Goal: Task Accomplishment & Management: Use online tool/utility

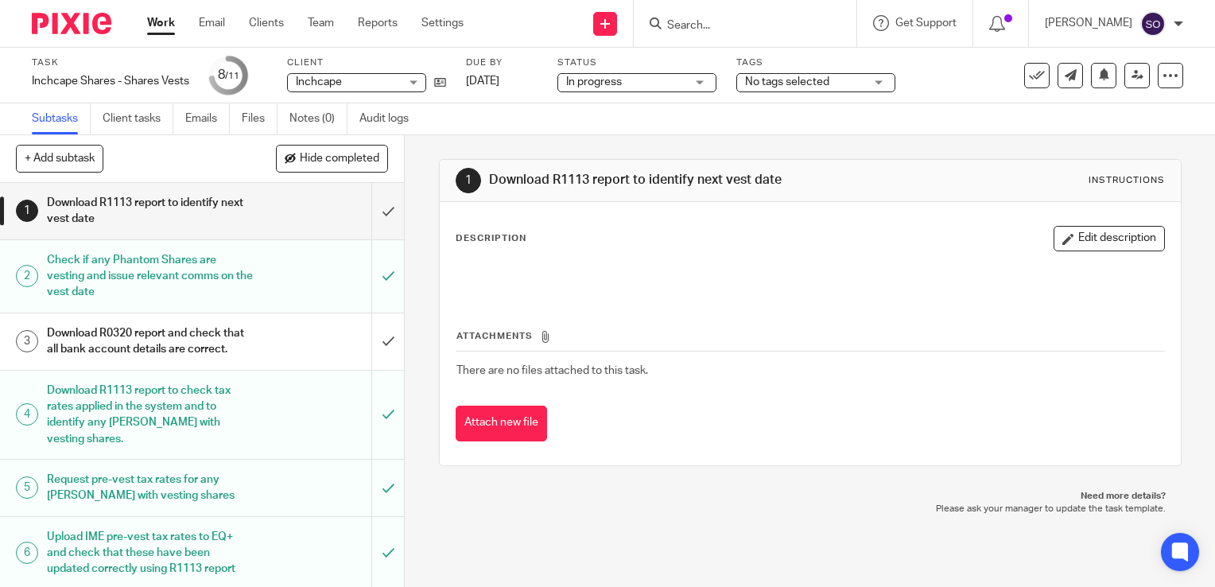
scroll to position [334, 0]
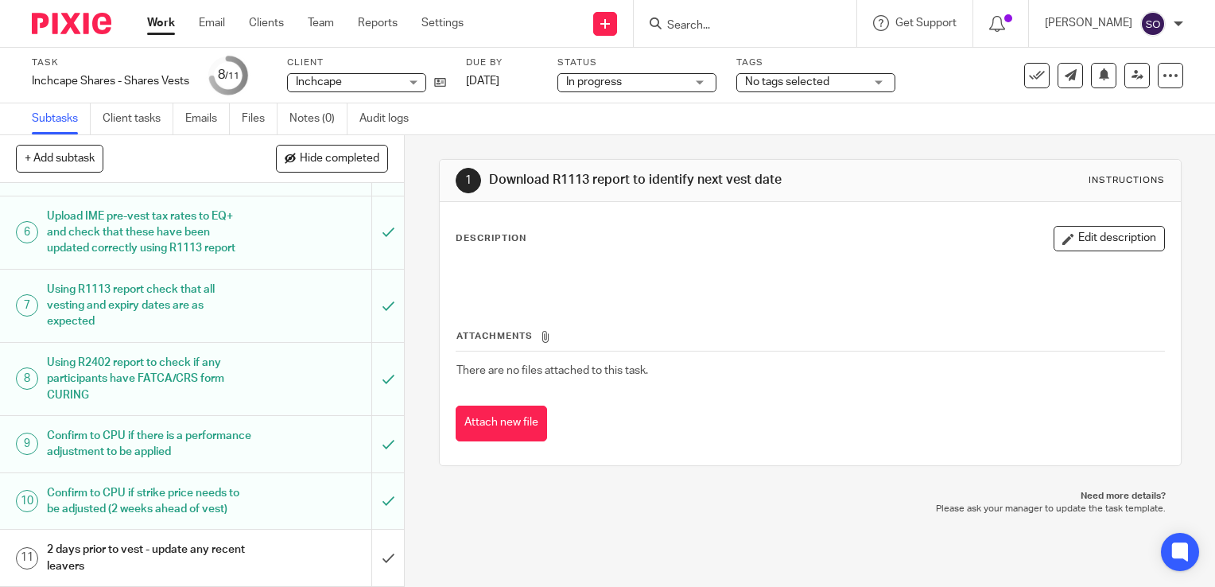
click at [165, 21] on link "Work" at bounding box center [161, 23] width 28 height 16
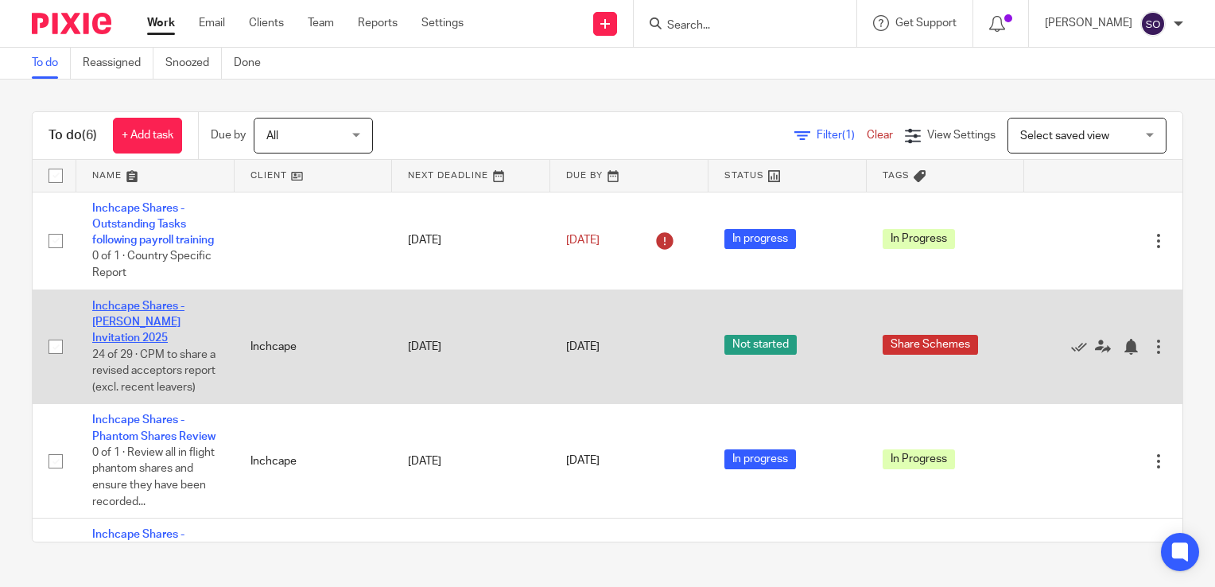
click at [175, 333] on link "Inchcape Shares - [PERSON_NAME] Invitation 2025" at bounding box center [138, 323] width 92 height 44
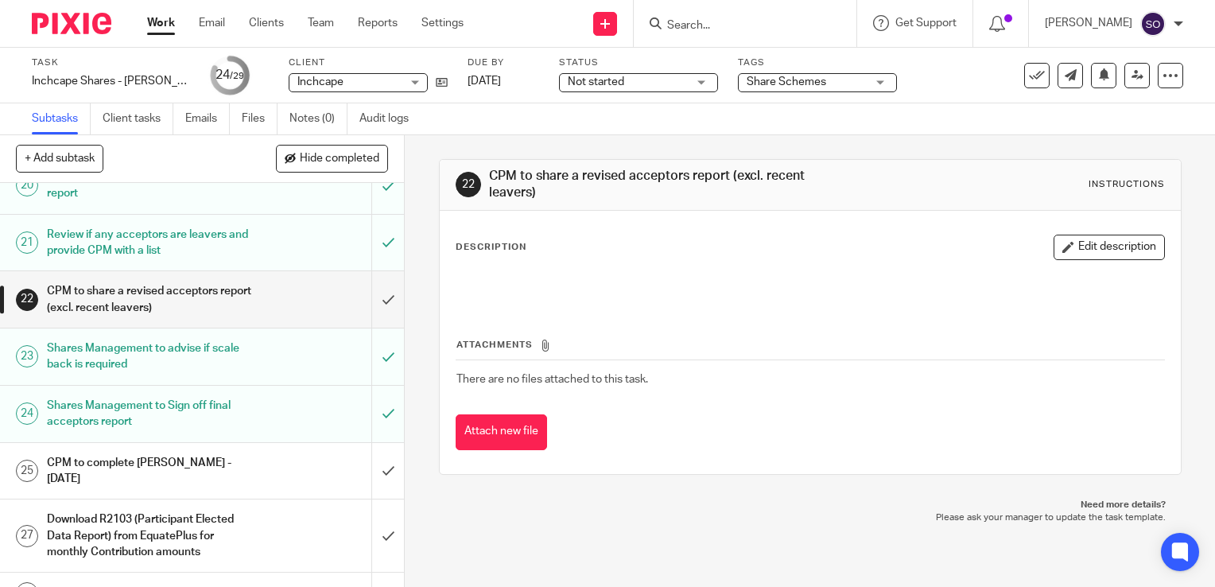
scroll to position [1148, 0]
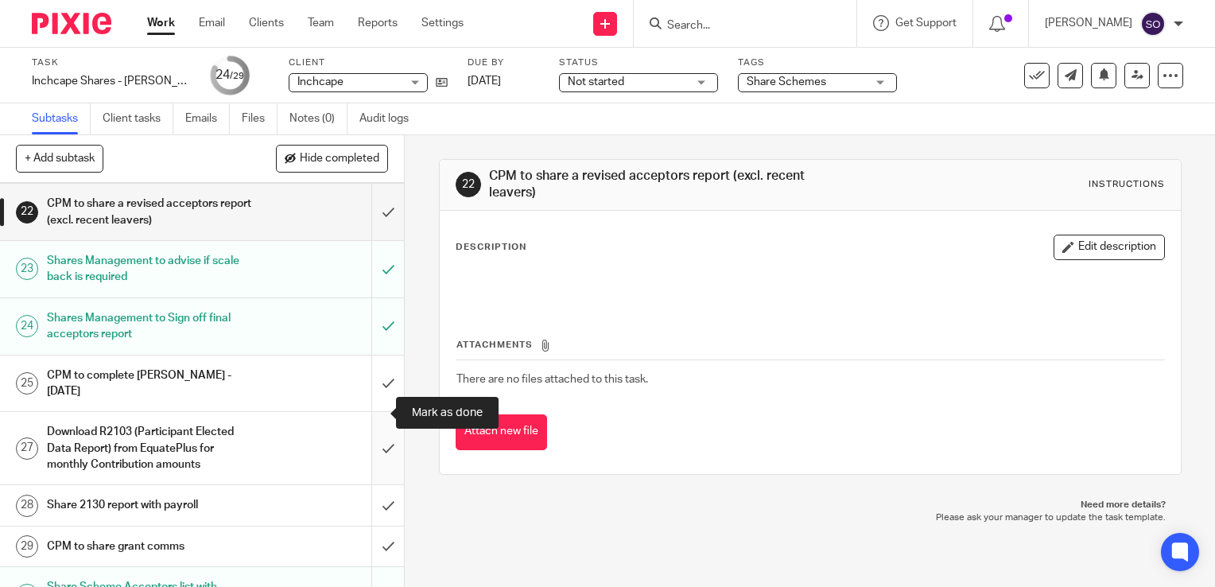
click at [369, 412] on input "submit" at bounding box center [202, 448] width 404 height 72
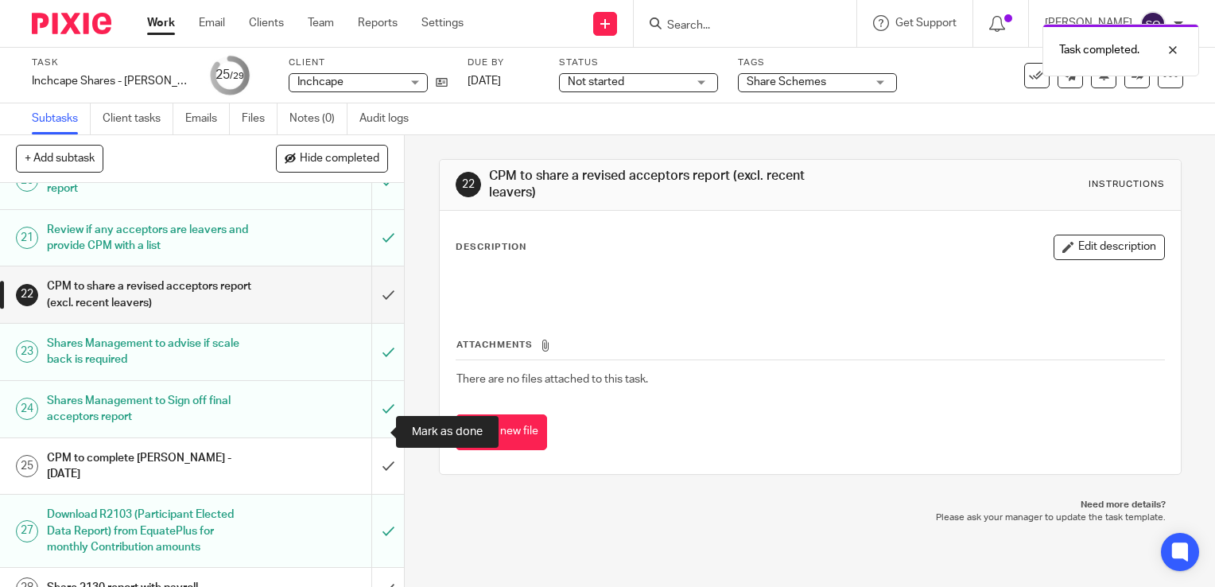
scroll to position [1068, 0]
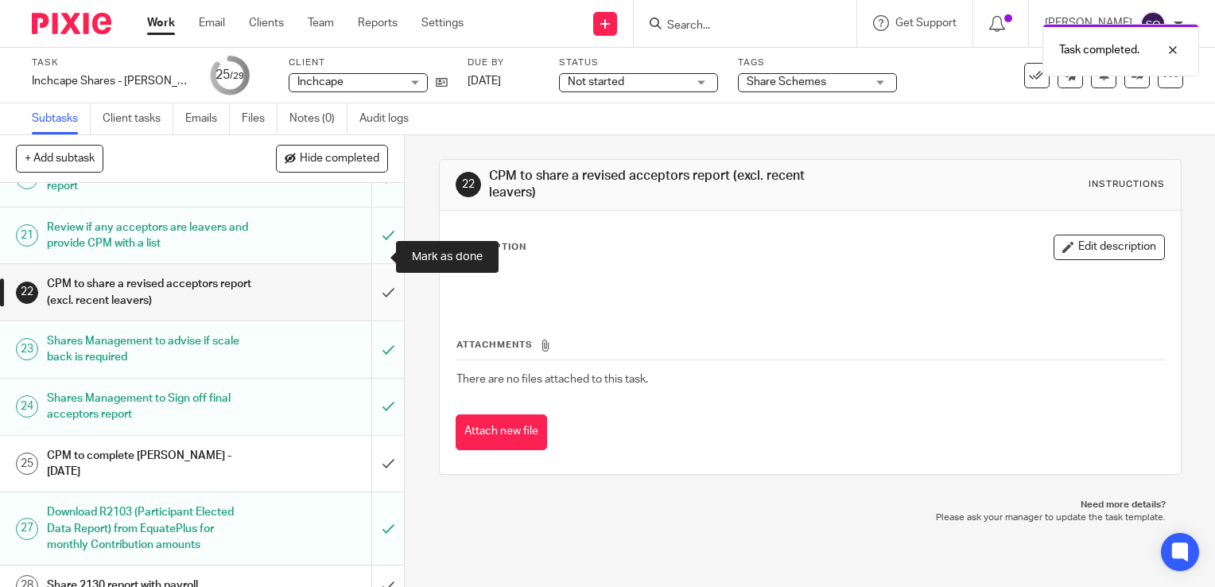
click at [375, 264] on input "submit" at bounding box center [202, 292] width 404 height 56
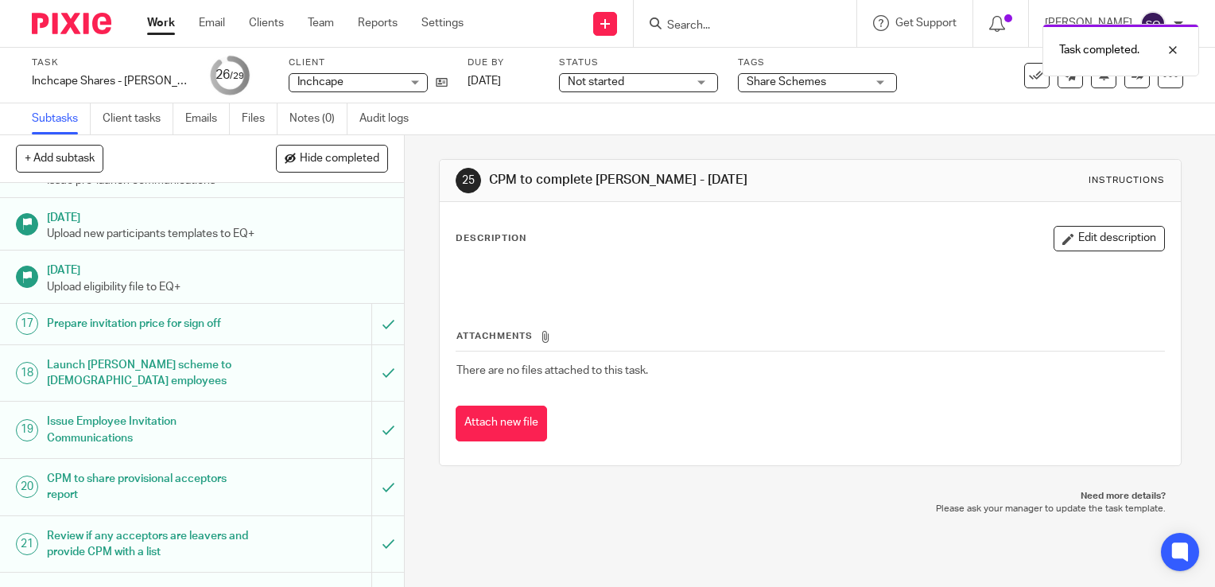
scroll to position [1148, 0]
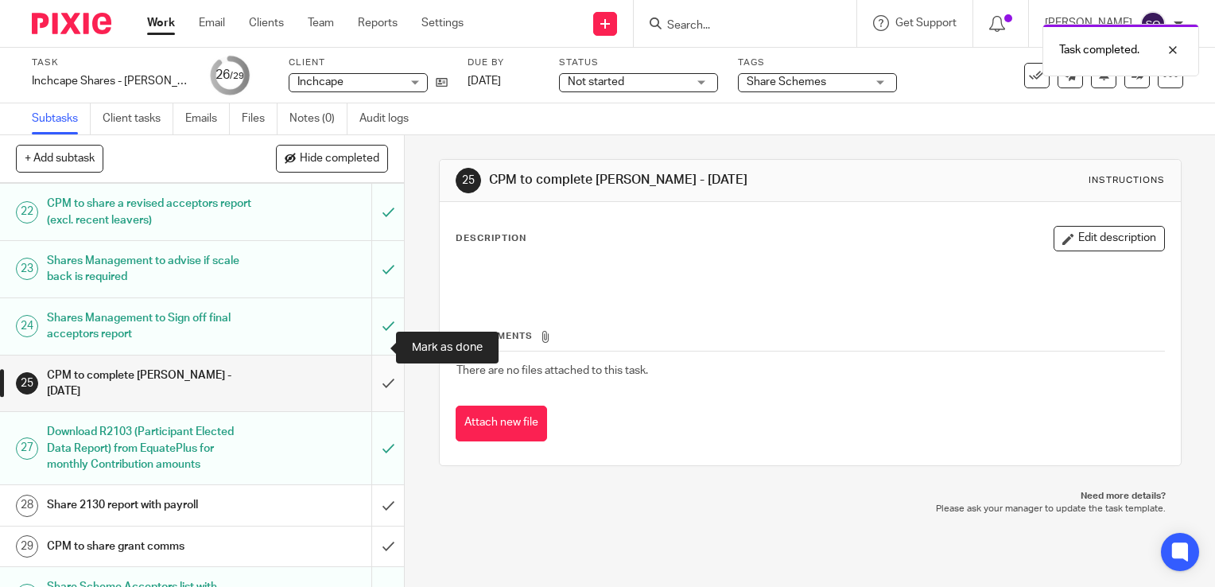
click at [376, 356] on input "submit" at bounding box center [202, 384] width 404 height 56
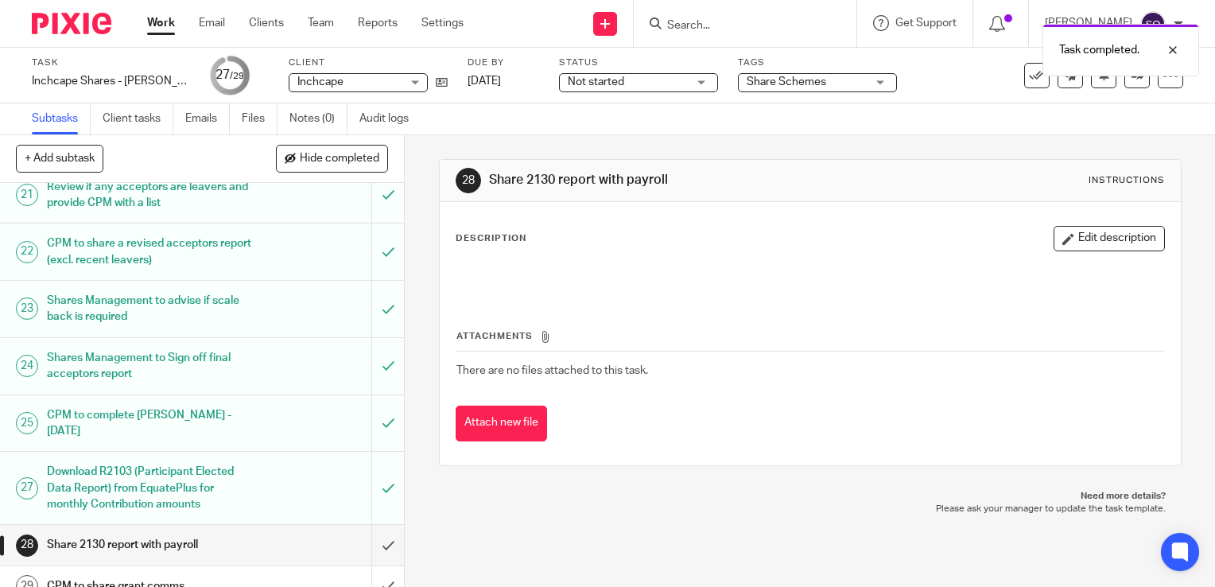
scroll to position [1148, 0]
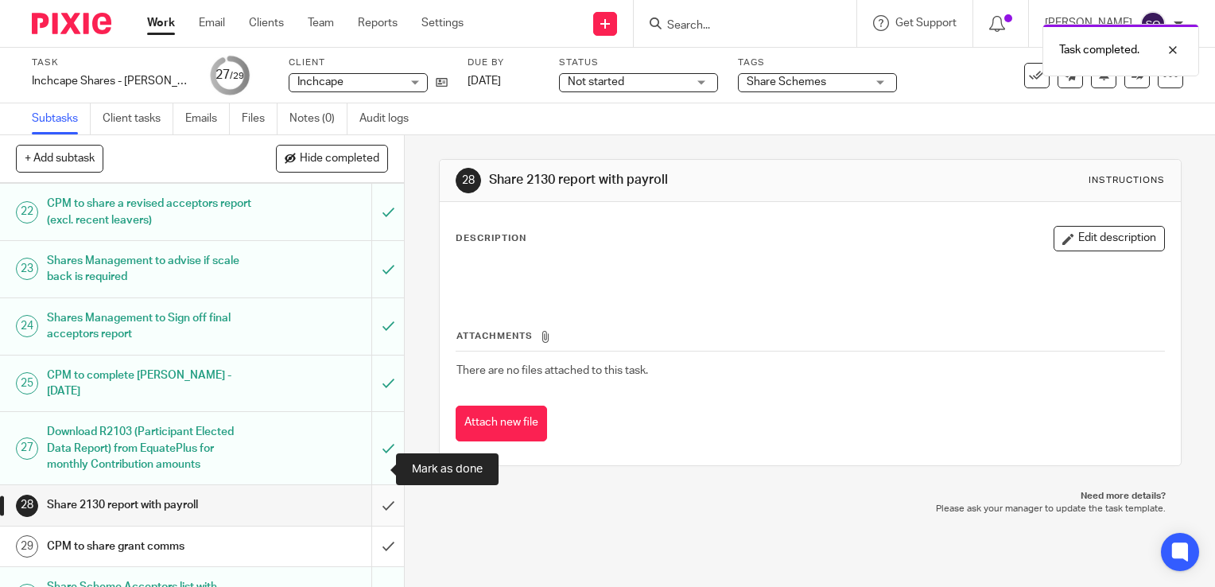
click at [377, 485] on input "submit" at bounding box center [202, 505] width 404 height 40
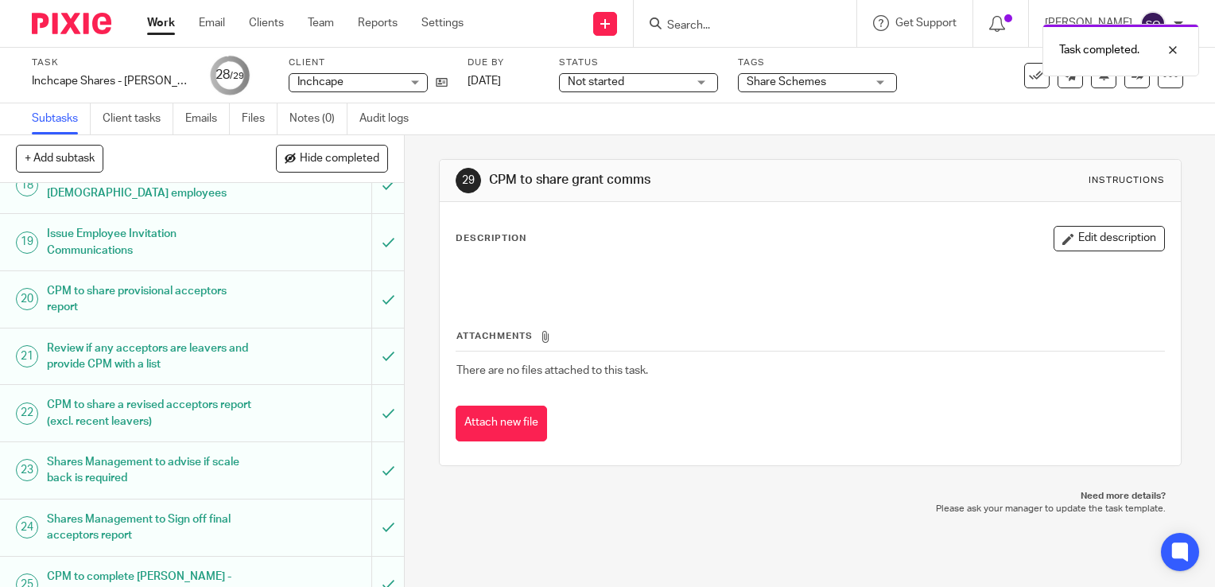
scroll to position [1148, 0]
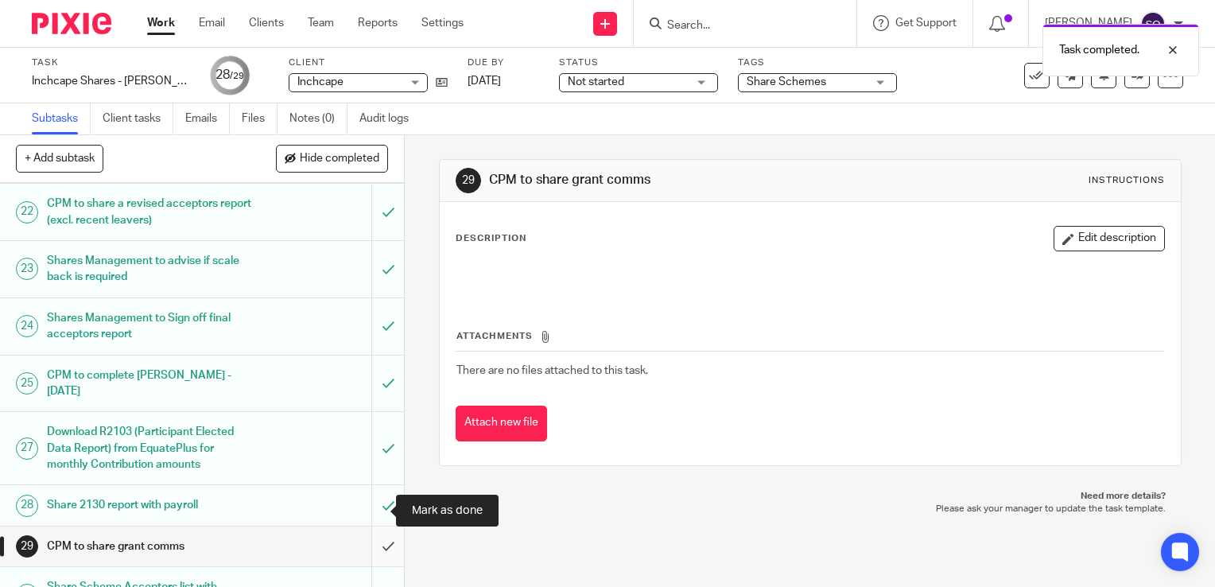
click at [369, 527] on input "submit" at bounding box center [202, 547] width 404 height 40
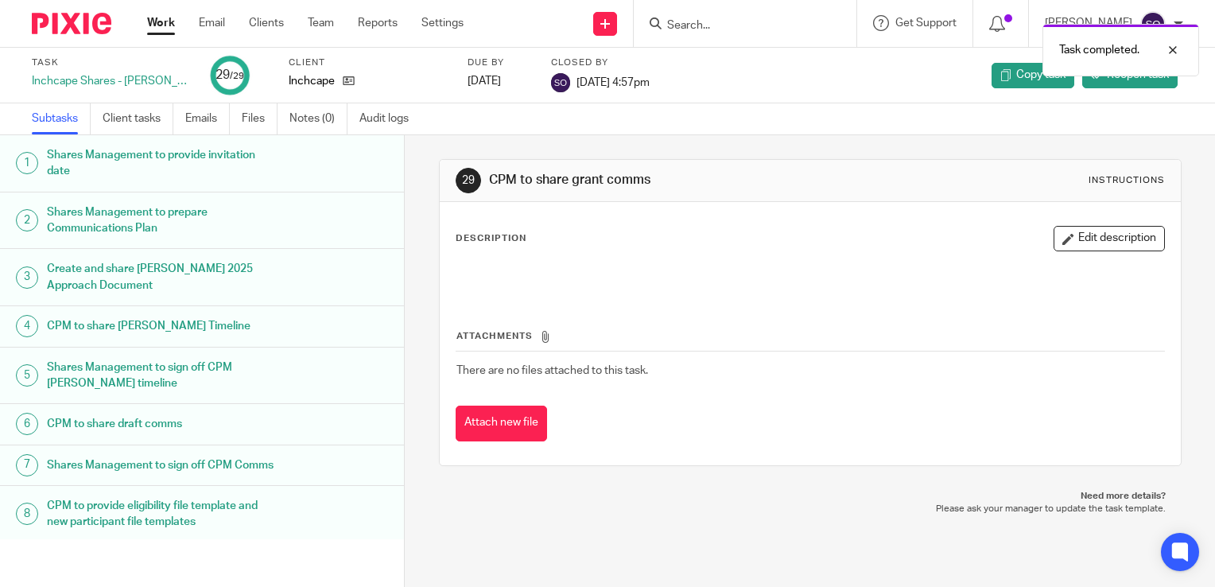
click at [162, 31] on link "Work" at bounding box center [161, 23] width 28 height 16
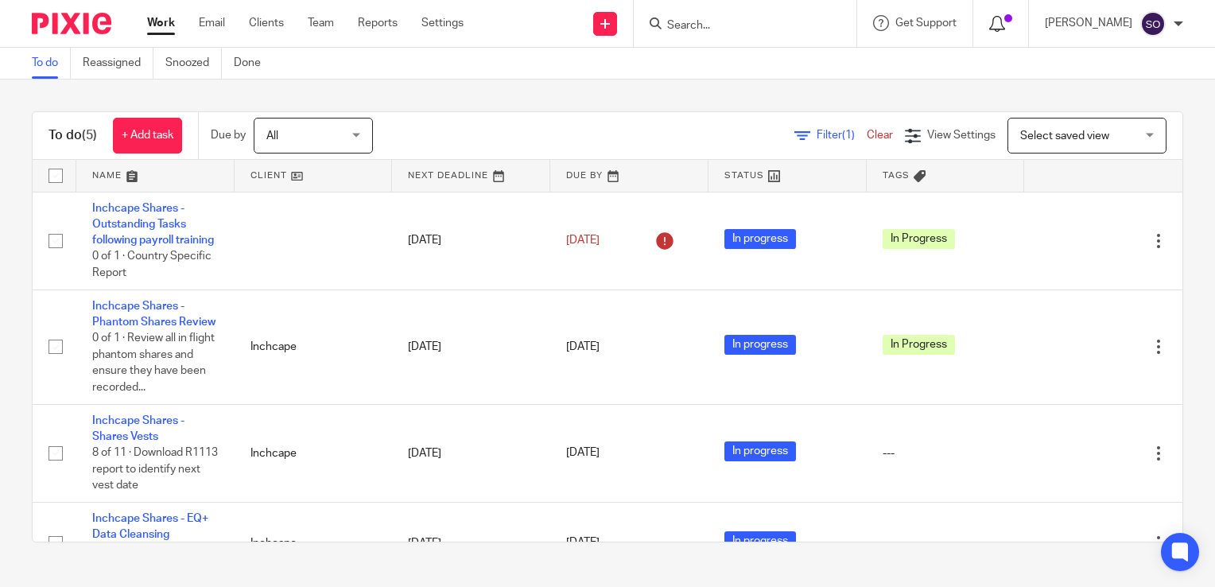
click at [989, 29] on icon at bounding box center [997, 24] width 16 height 16
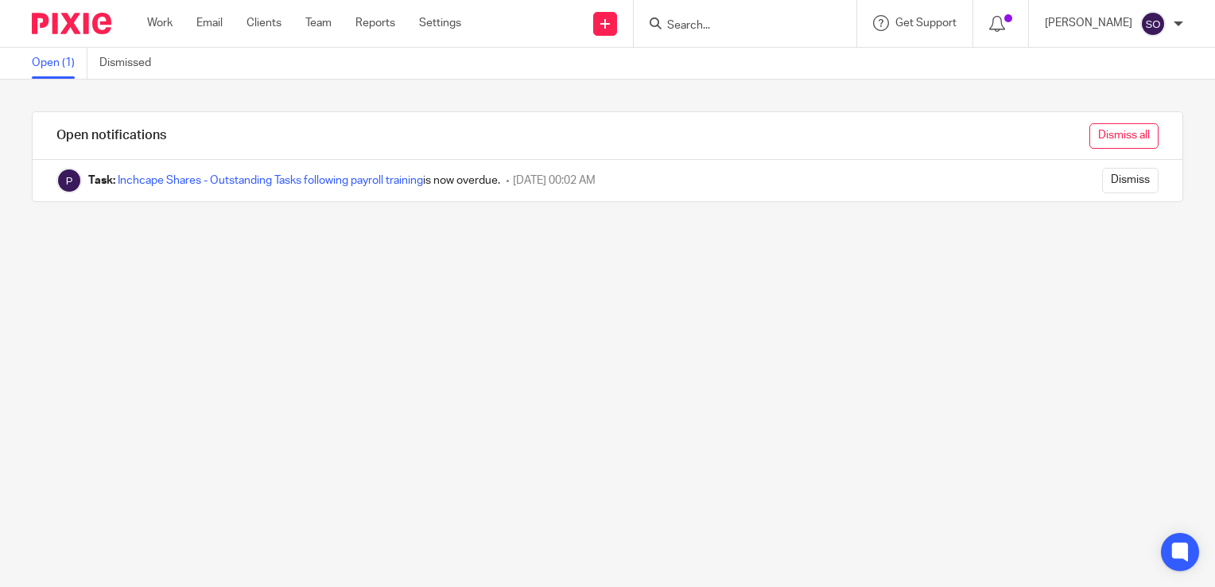
click at [1111, 129] on input "Dismiss all" at bounding box center [1124, 135] width 69 height 25
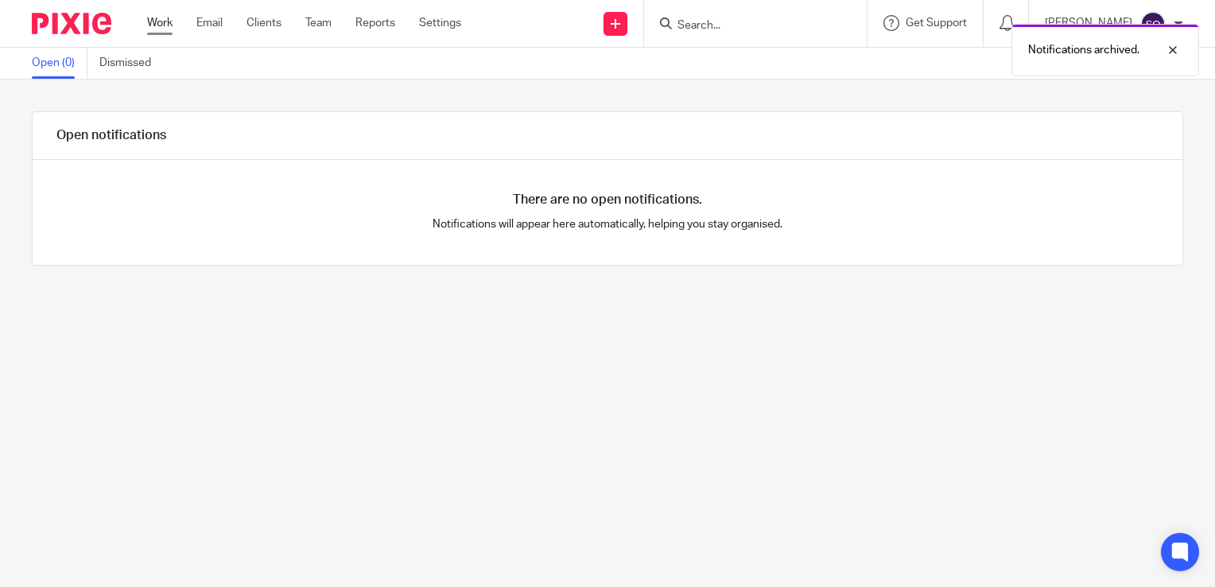
click at [164, 21] on link "Work" at bounding box center [159, 23] width 25 height 16
